Goal: Information Seeking & Learning: Learn about a topic

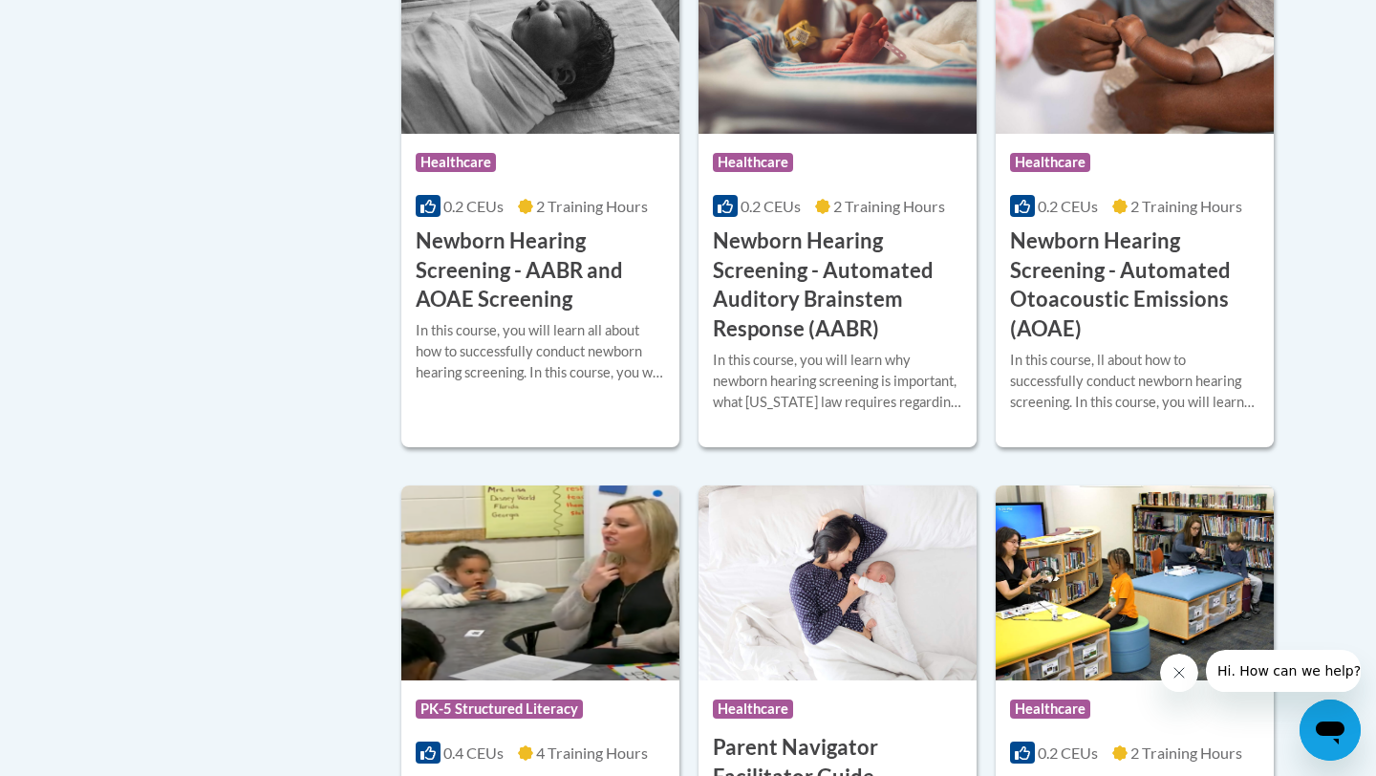
scroll to position [3654, 0]
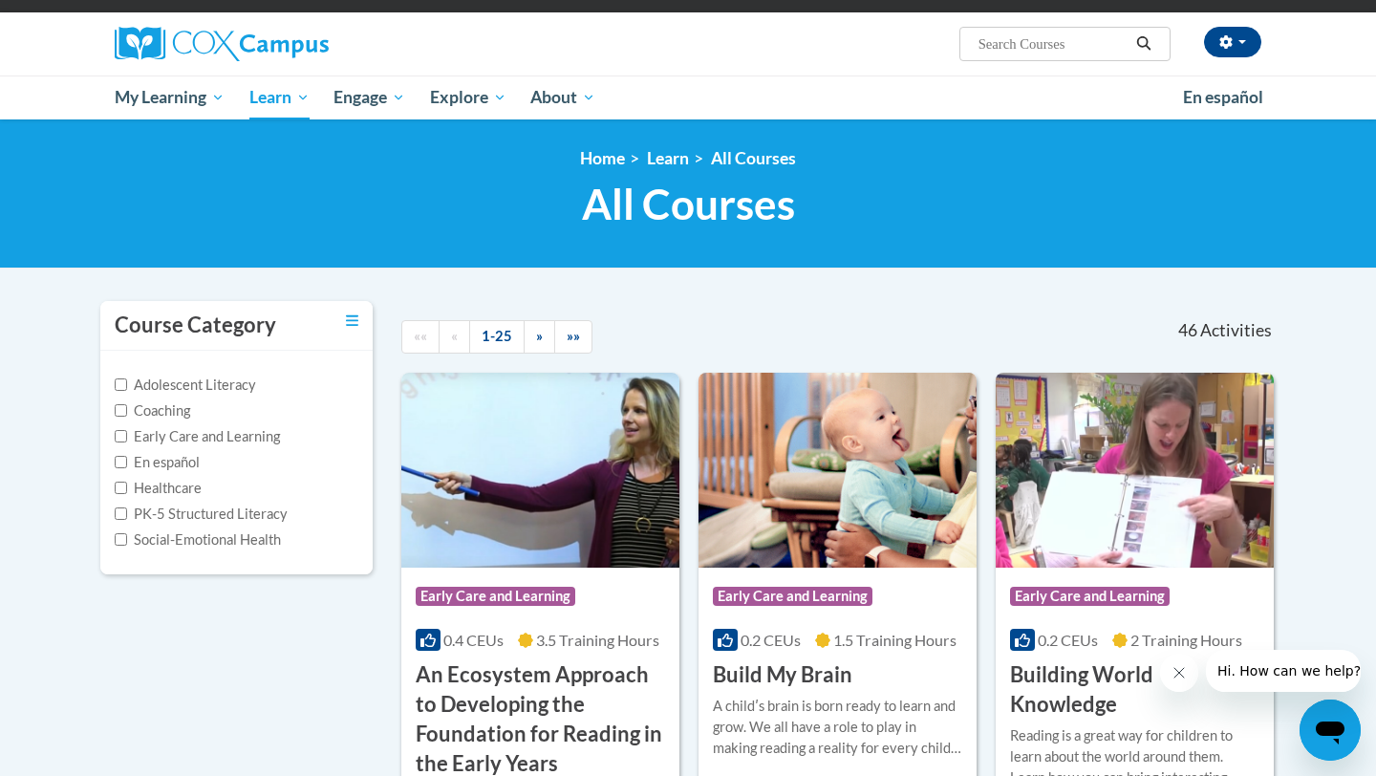
scroll to position [0, 0]
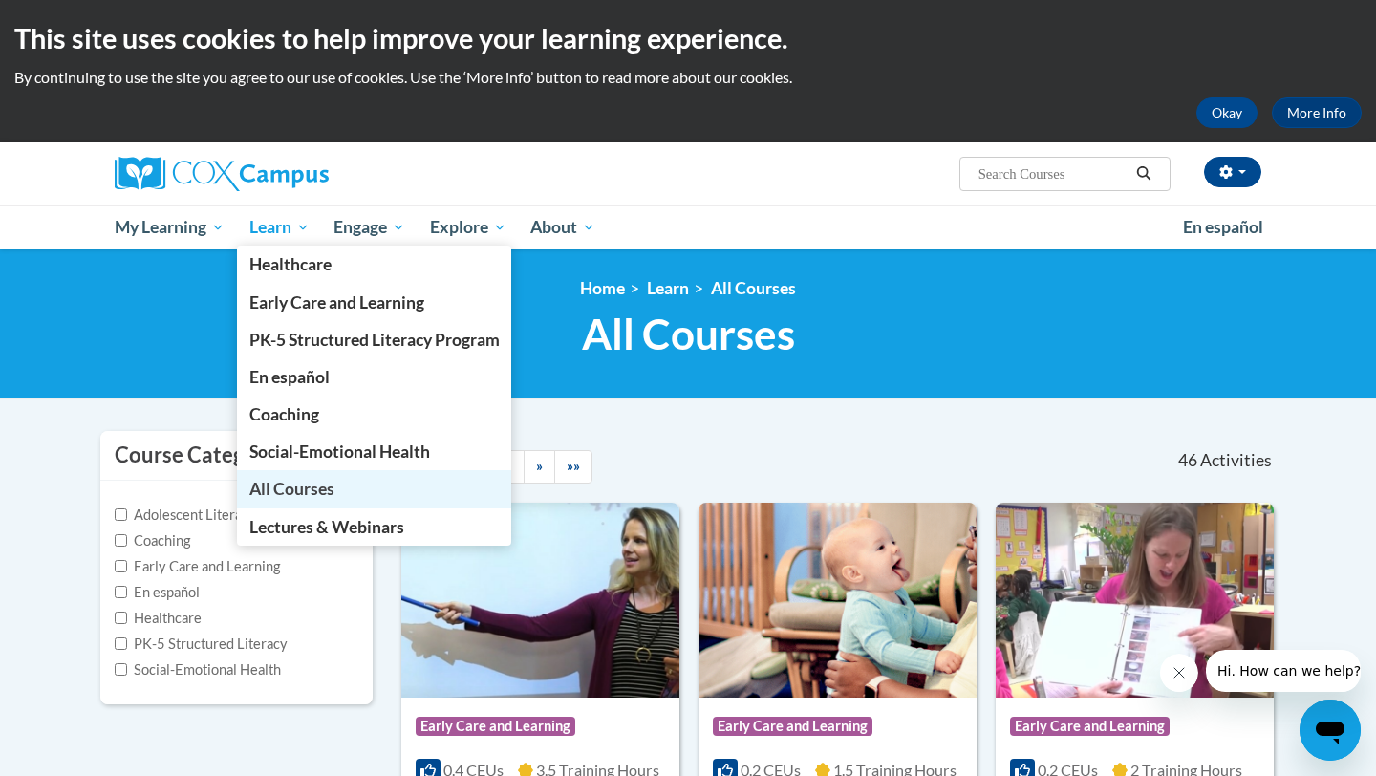
click at [292, 501] on link "All Courses" at bounding box center [374, 488] width 275 height 37
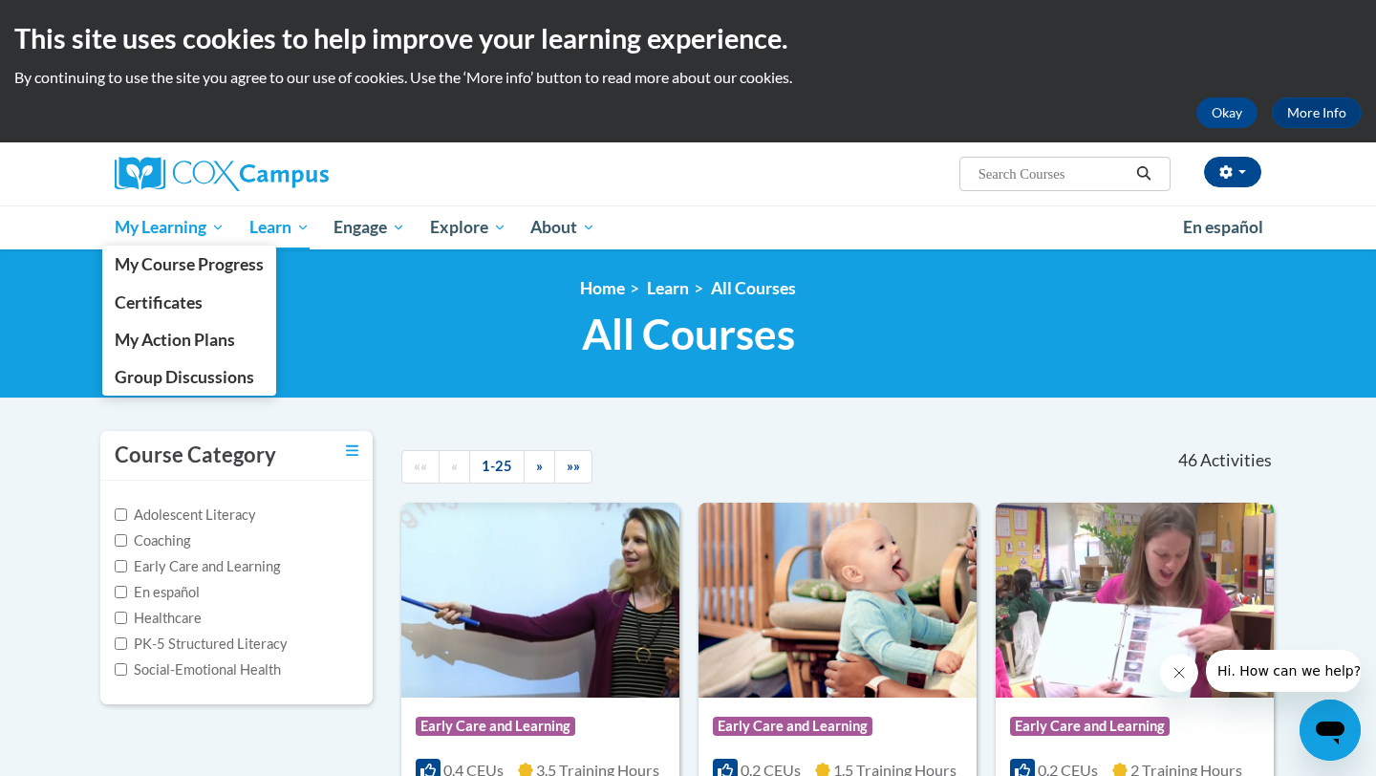
click at [162, 231] on span "My Learning" at bounding box center [170, 227] width 110 height 23
click at [163, 255] on span "My Course Progress" at bounding box center [189, 264] width 149 height 20
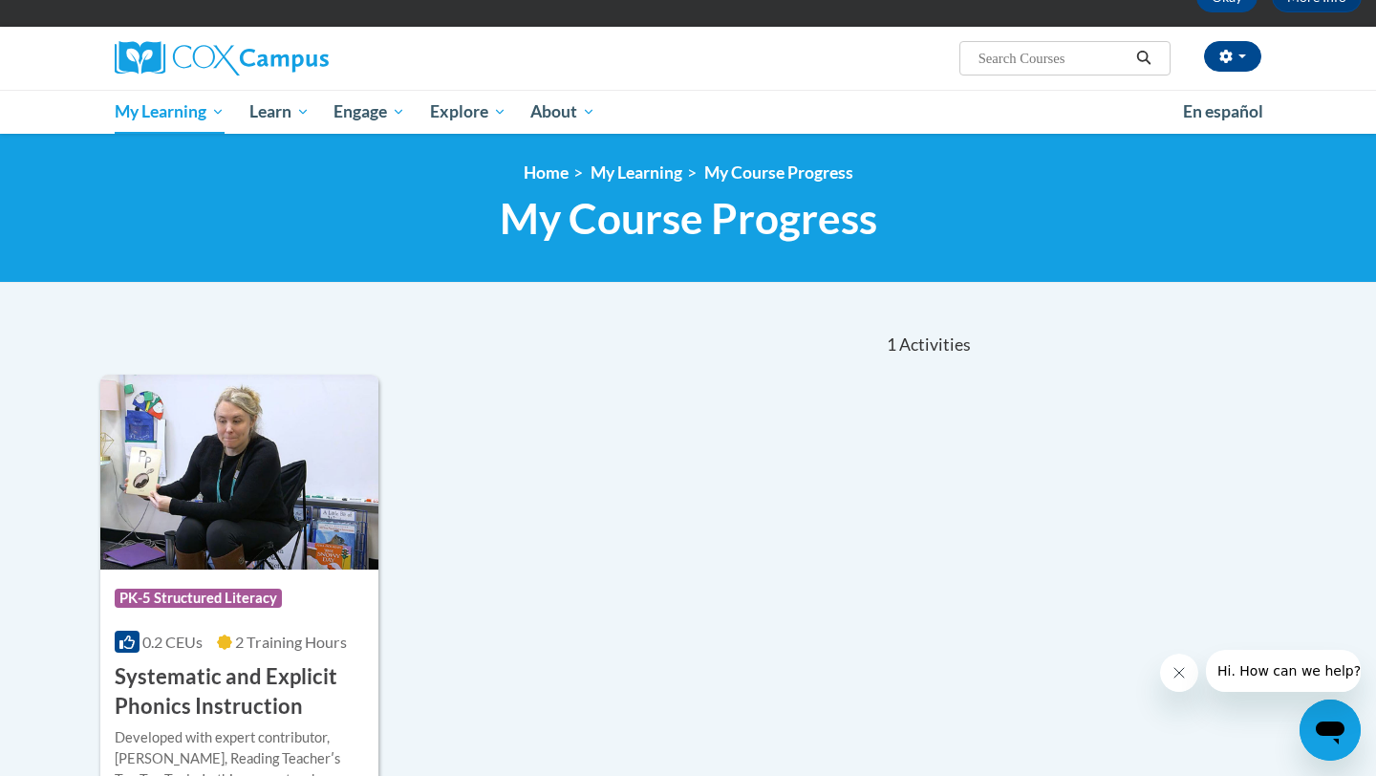
scroll to position [38, 0]
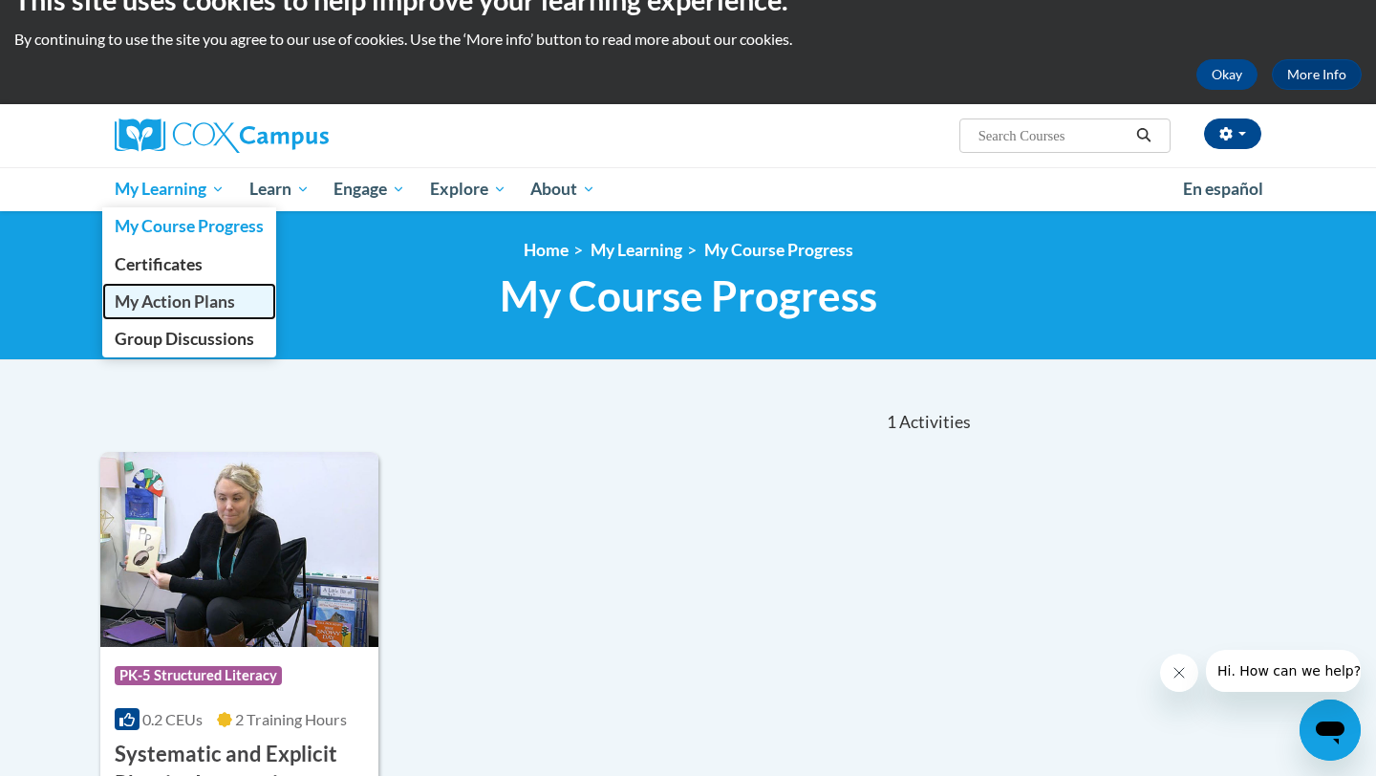
click at [173, 303] on span "My Action Plans" at bounding box center [175, 301] width 120 height 20
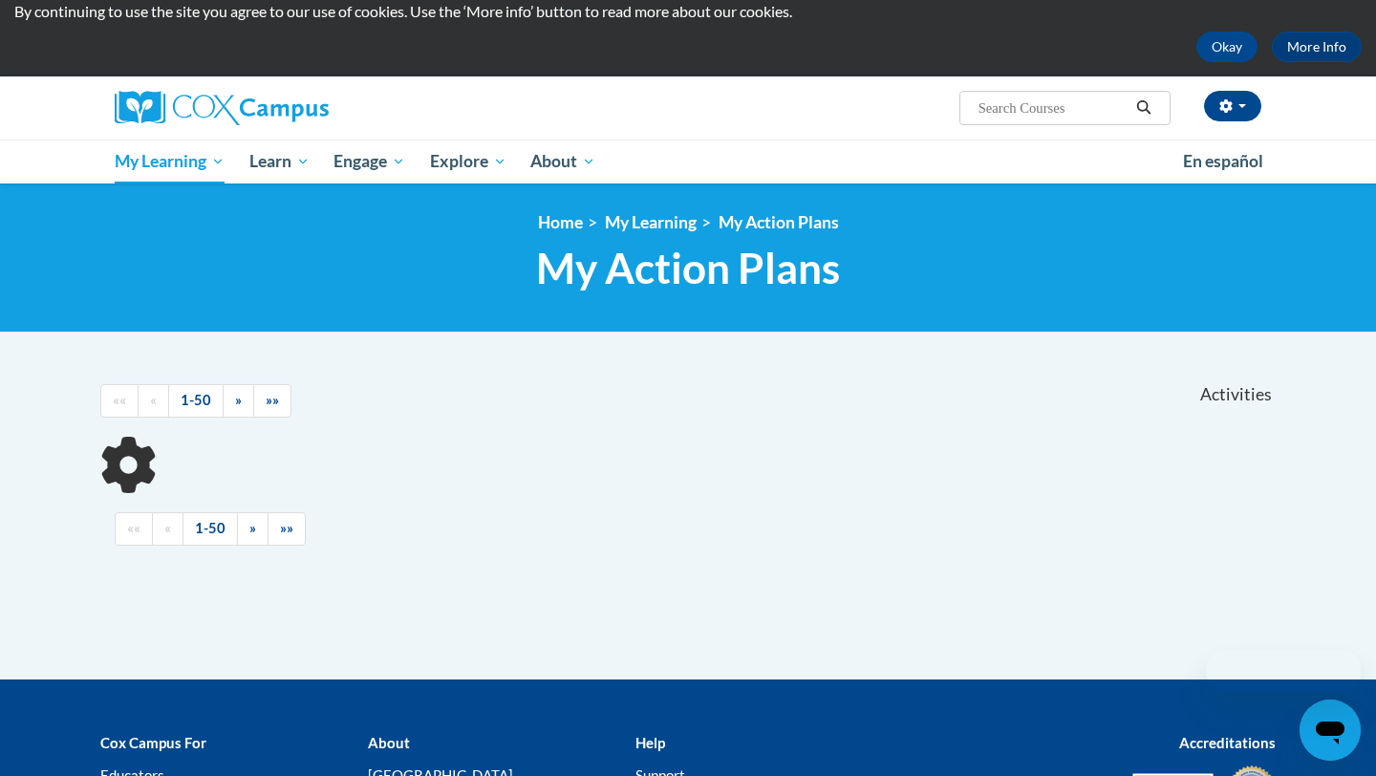
scroll to position [77, 0]
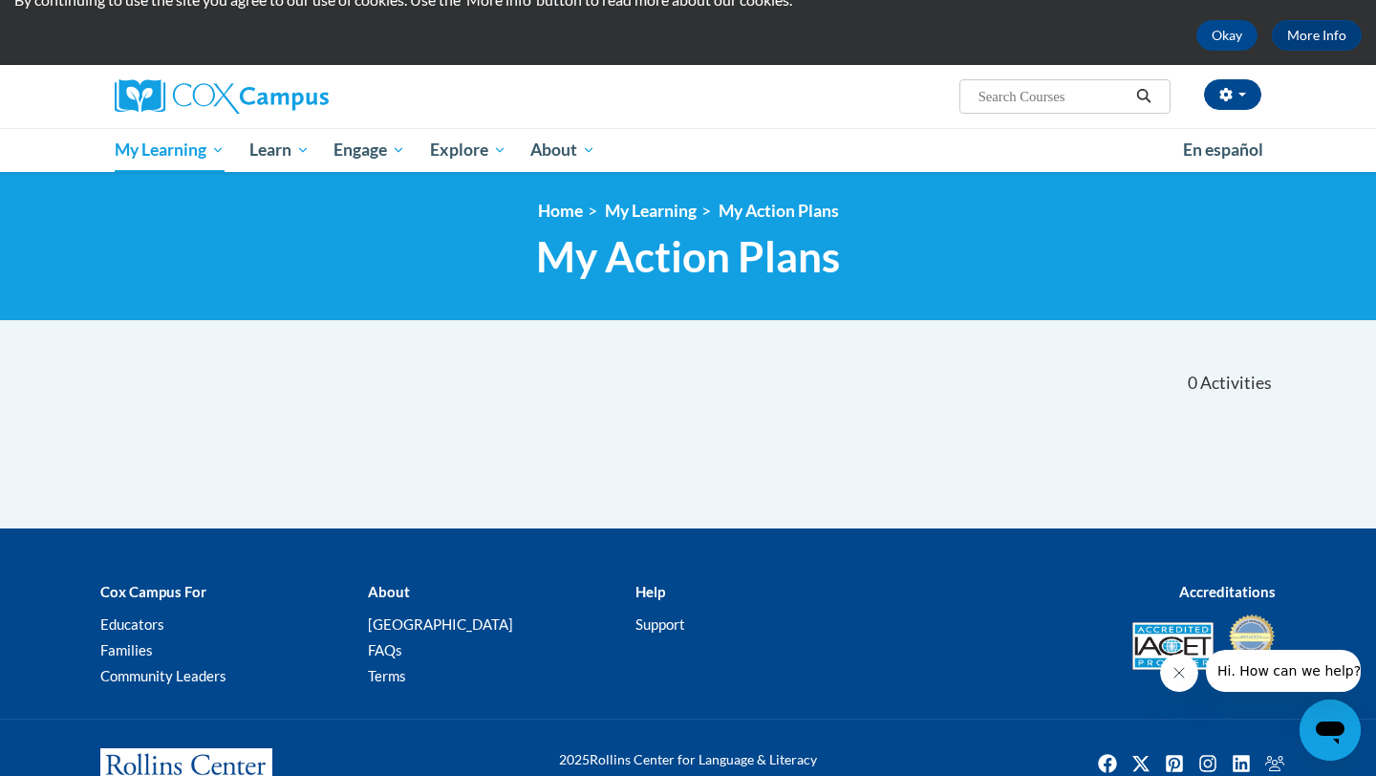
click at [1078, 91] on input "Search..." at bounding box center [1052, 96] width 153 height 23
type input "tramua"
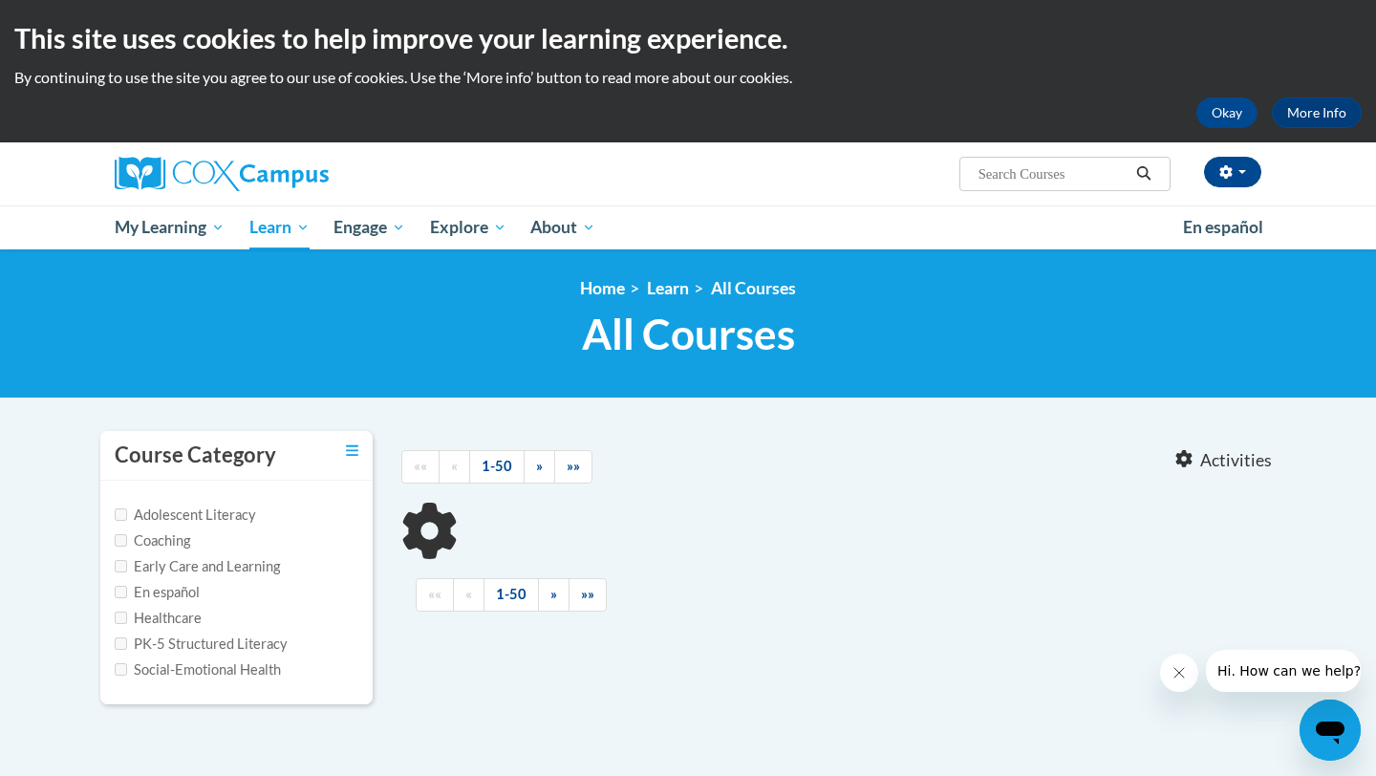
type input "tramua"
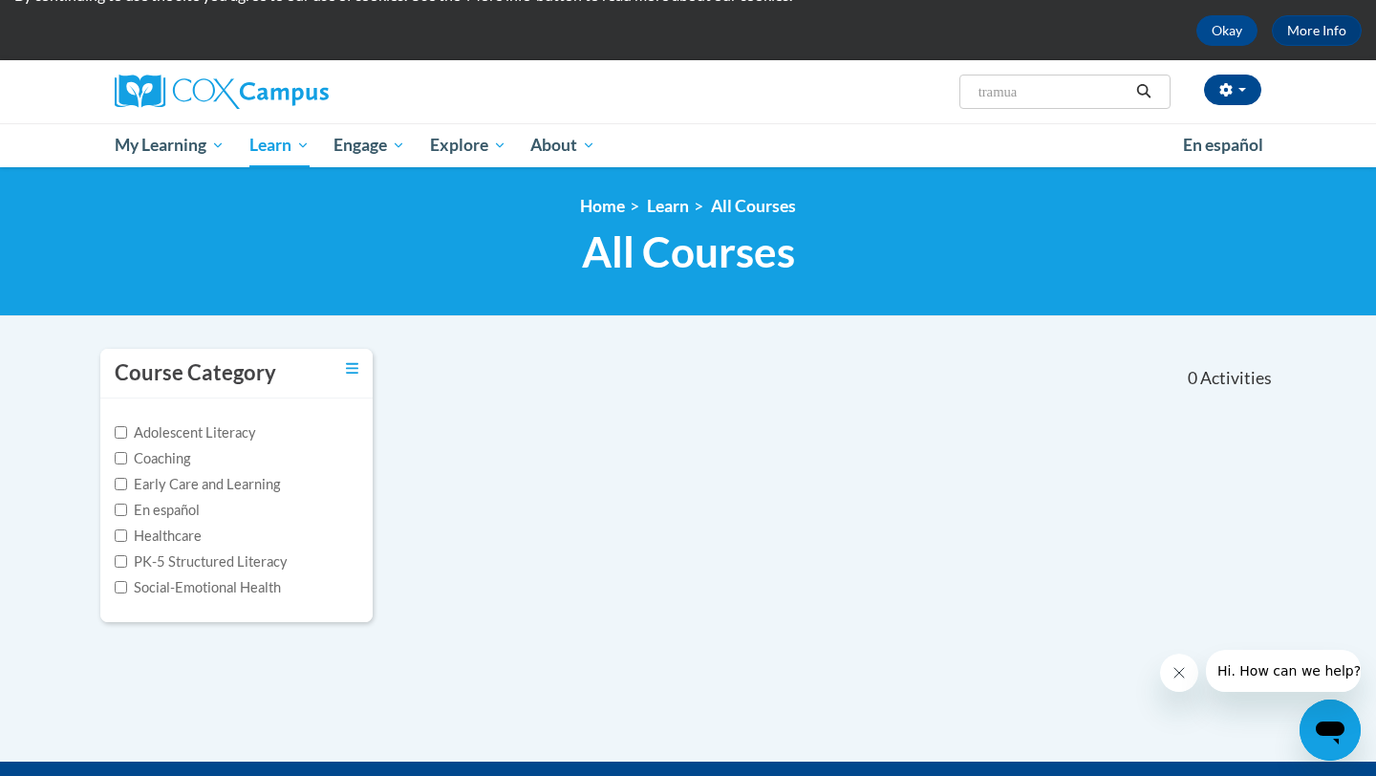
scroll to position [118, 0]
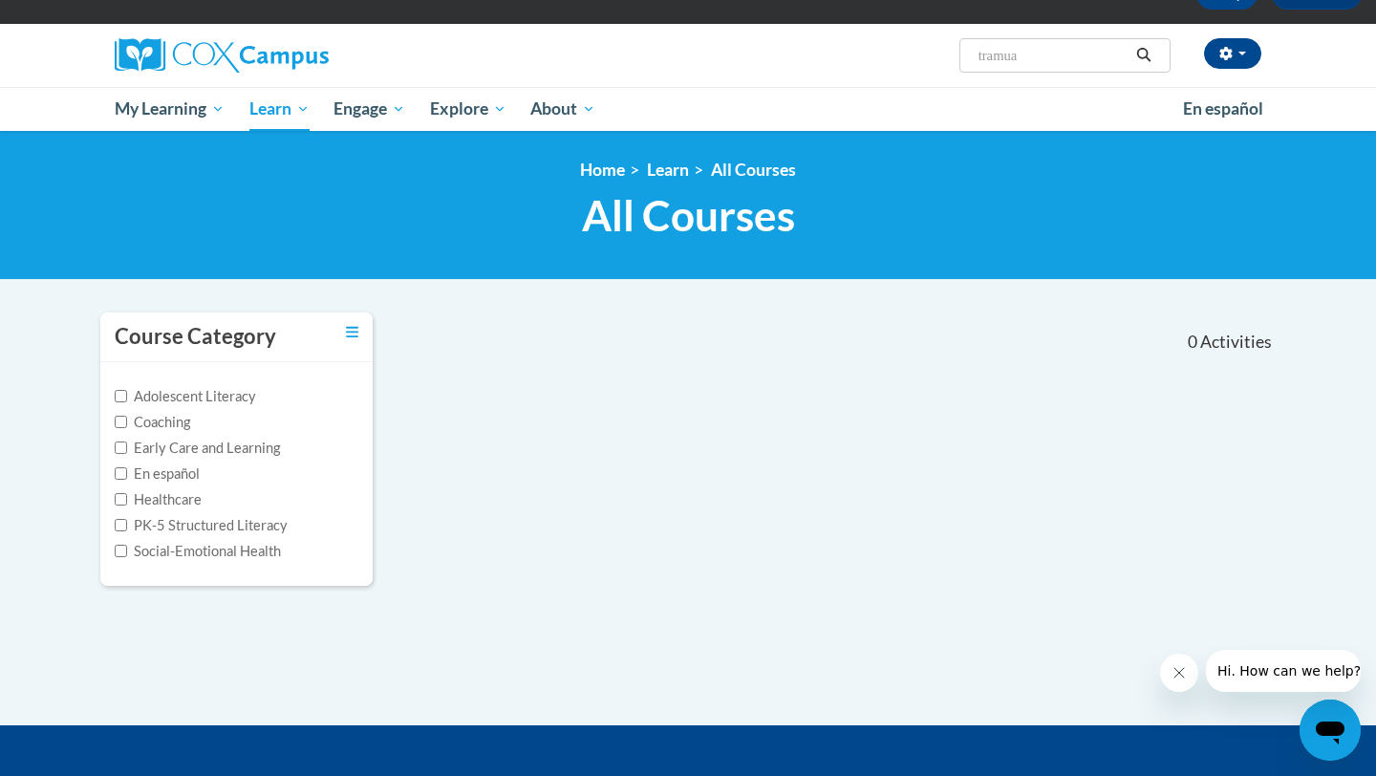
click at [742, 226] on span "All Courses" at bounding box center [688, 215] width 213 height 51
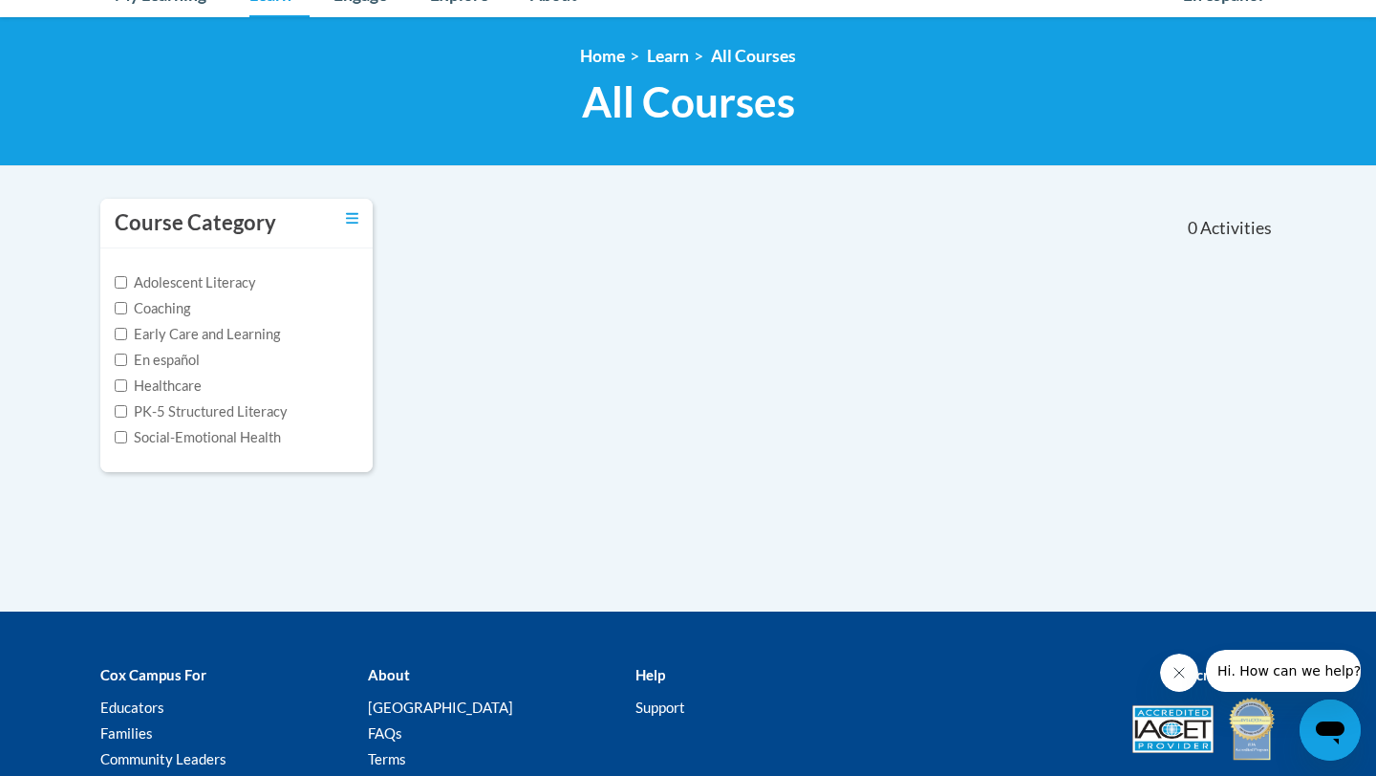
scroll to position [0, 0]
